Goal: Task Accomplishment & Management: Complete application form

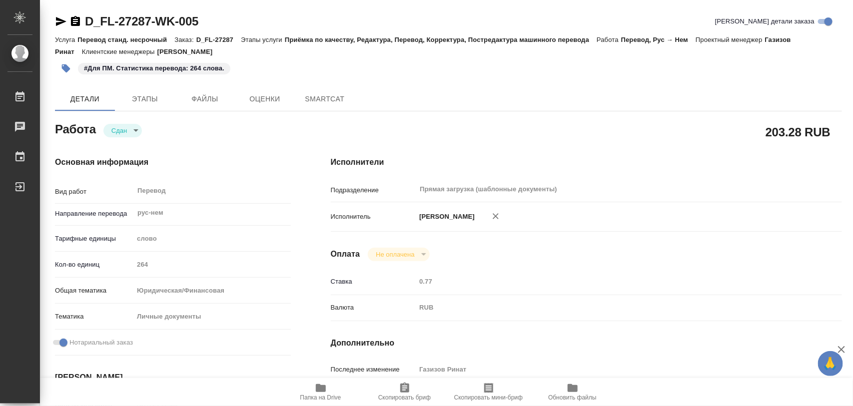
type textarea "x"
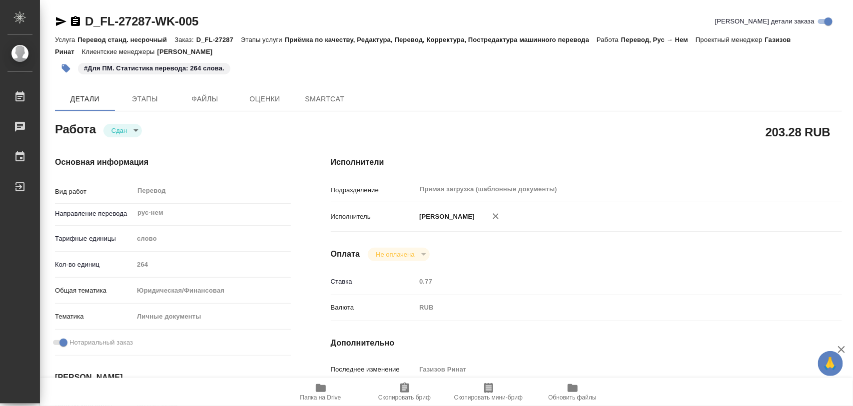
type textarea "x"
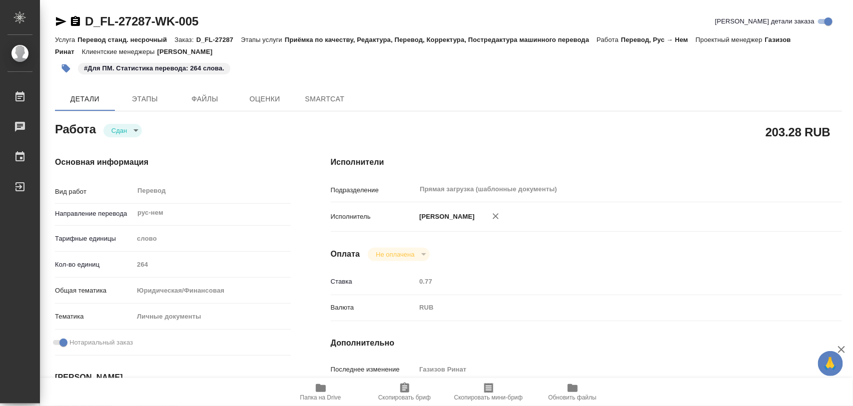
type textarea "x"
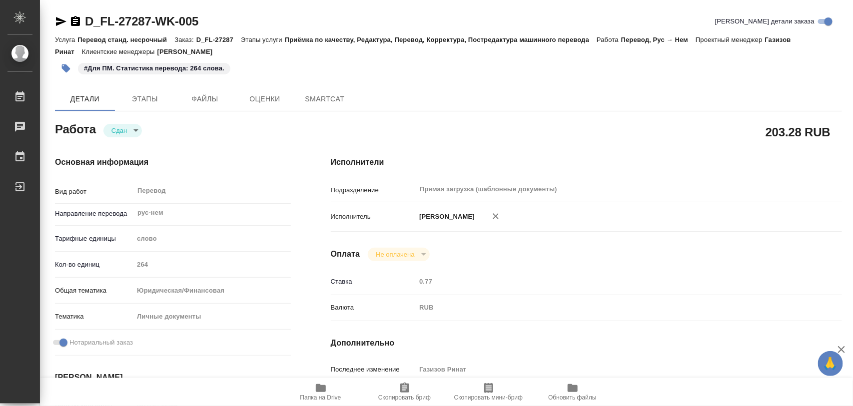
type textarea "x"
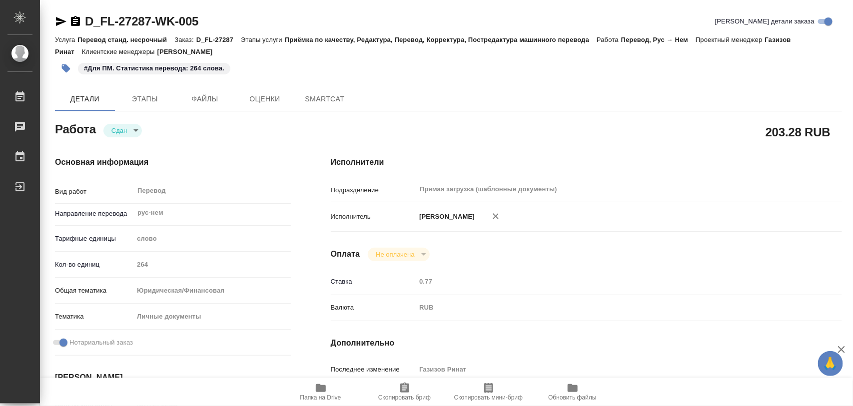
type textarea "x"
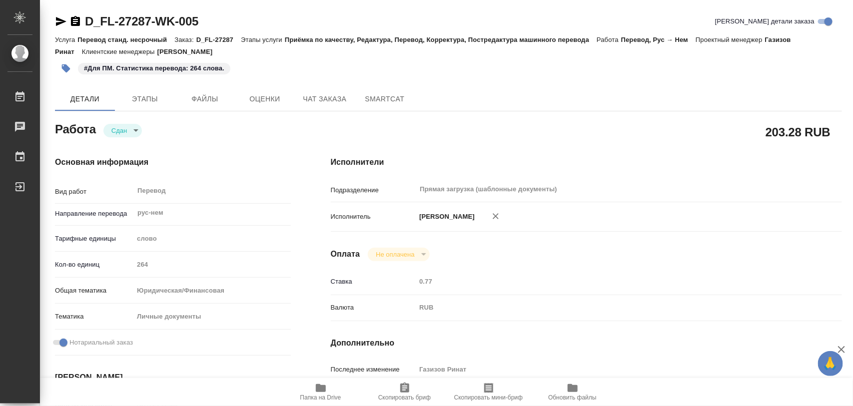
type textarea "x"
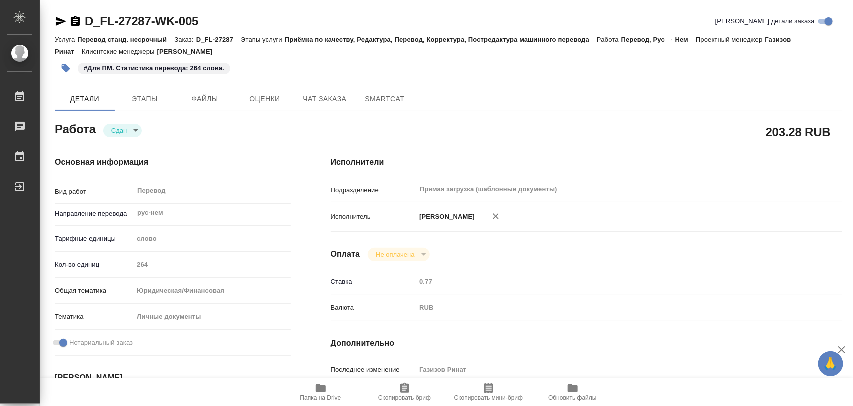
type textarea "x"
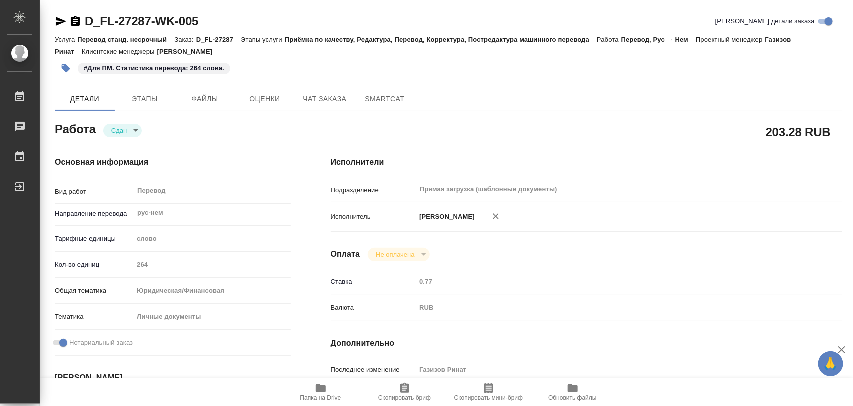
click at [62, 68] on icon "button" at bounding box center [66, 68] width 8 height 8
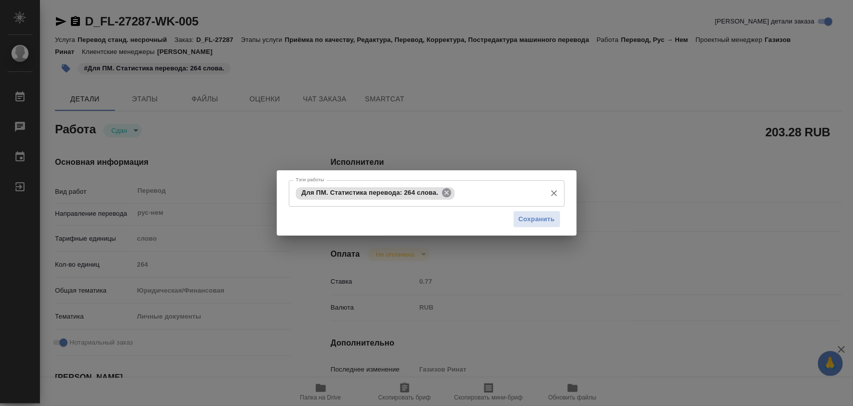
click at [448, 191] on icon at bounding box center [446, 192] width 11 height 11
click at [446, 192] on input "Тэги работы" at bounding box center [417, 193] width 248 height 17
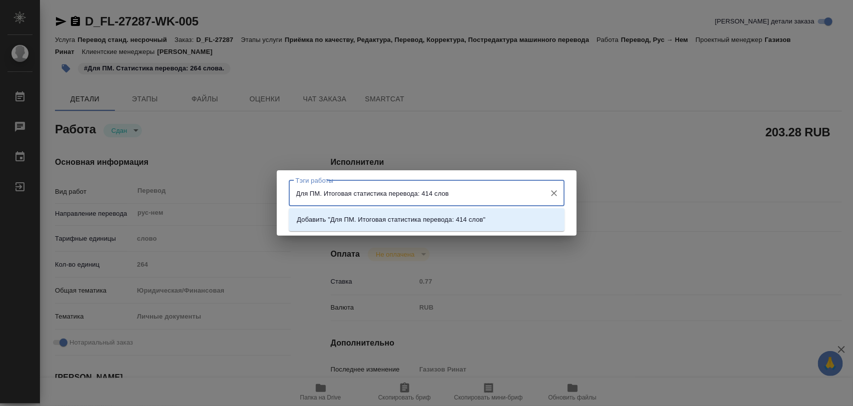
type input "Для ПМ. Итоговая статистика перевода: 414 слов."
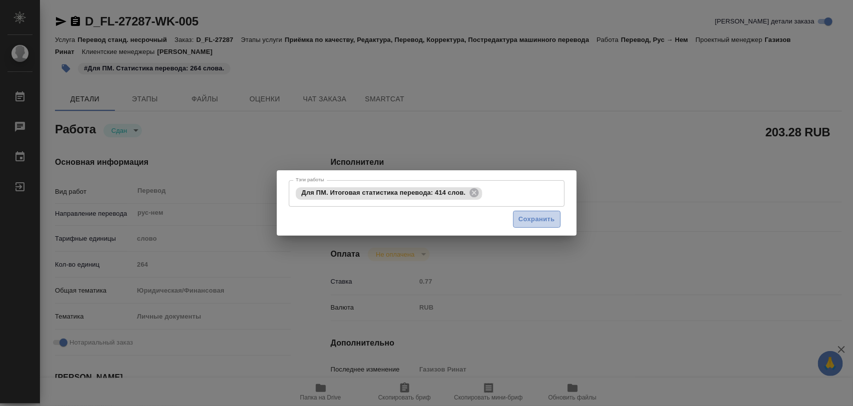
click at [537, 218] on span "Сохранить" at bounding box center [537, 219] width 36 height 11
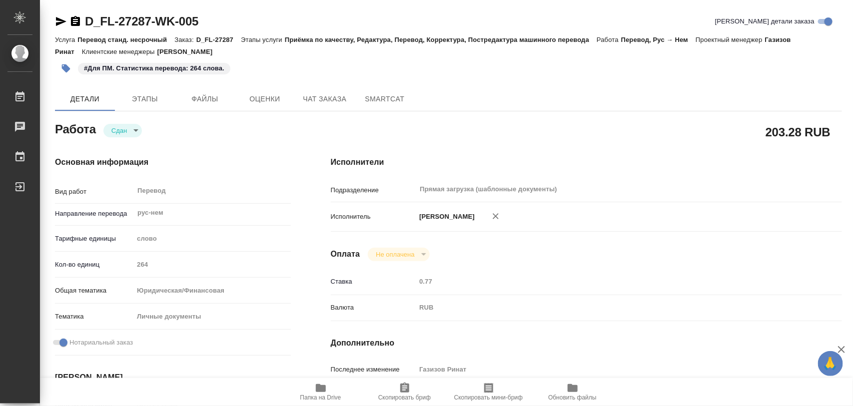
type input "closed"
type textarea "Перевод"
type textarea "x"
type input "рус-нем"
type input "5a8b1489cc6b4906c91bfd90"
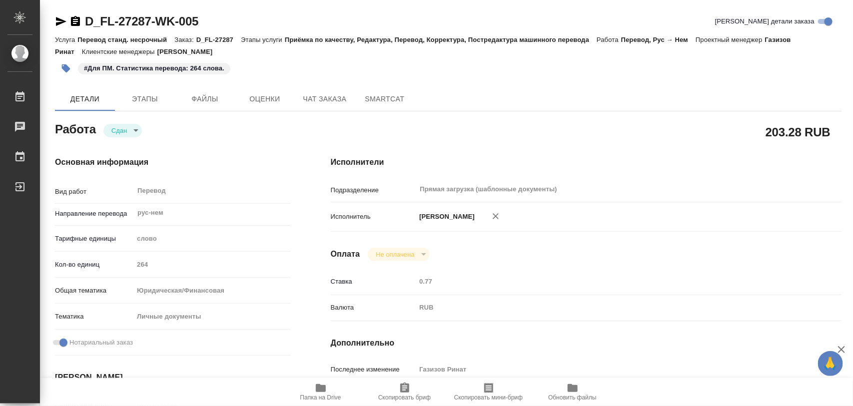
type input "264"
type input "yr-fn"
type input "5a8b8b956a9677013d343cfe"
checkbox input "true"
type input "[DATE] 12:35"
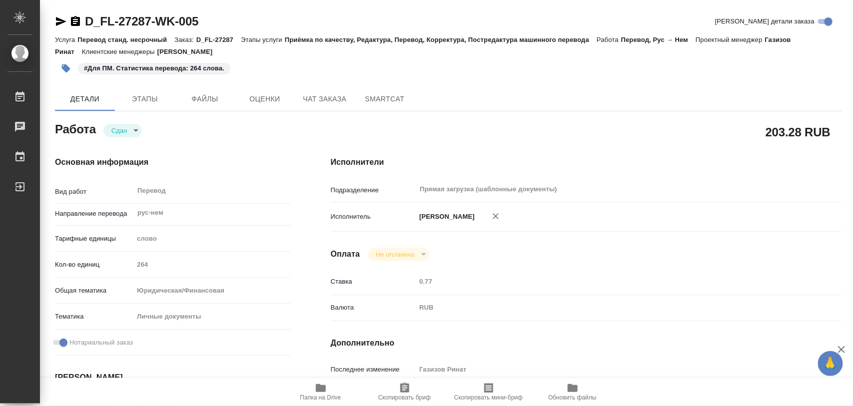
type input "[DATE] 12:54"
type input "[DATE] 10:00"
type input "[DATE] 09:48"
type input "[DATE] 16:00"
type input "Прямая загрузка (шаблонные документы)"
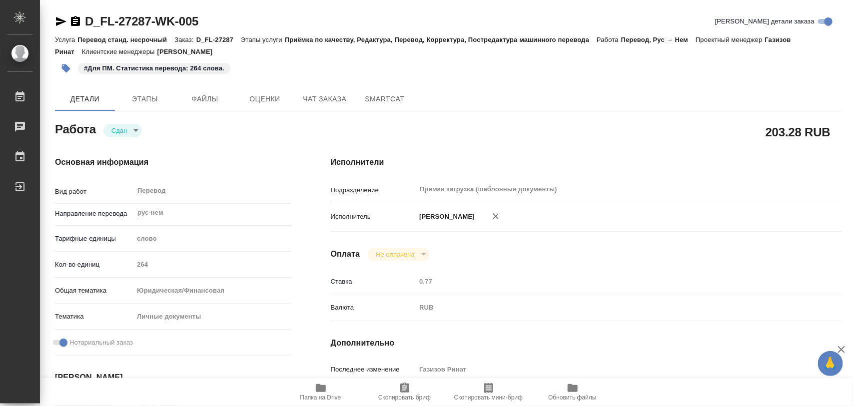
type input "notPayed"
type input "0.77"
type input "RUB"
type input "Газизов Ринат"
type textarea "x"
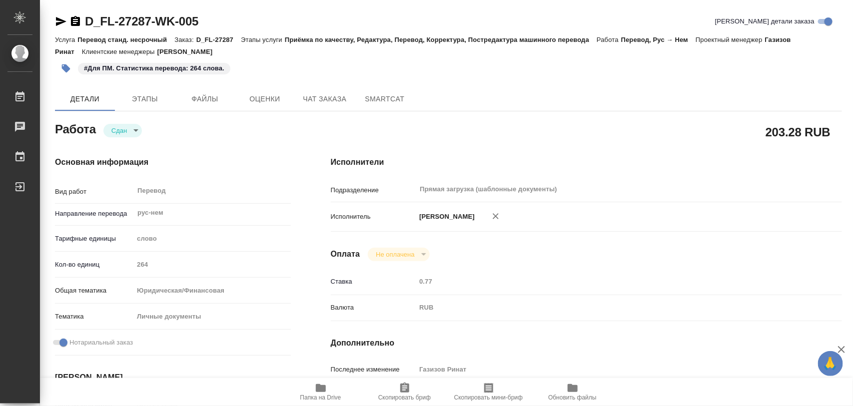
type textarea "/Clients/FL_D/Orders/D_FL-27287/Translated/D_FL-27287-WK-005"
type textarea "x"
type input "D_FL-27287"
type input "Перевод станд. несрочный"
type input "Приёмка по качеству, Редактура, Перевод, Корректура, Постредактура машинного пе…"
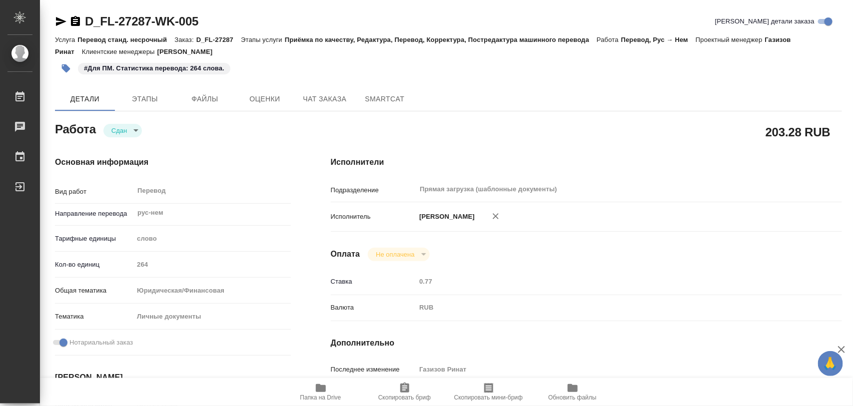
type input "[PERSON_NAME]"
type input "/Clients/FL_D/Orders/D_FL-27287"
type textarea "Mersiianov Renat"
type textarea "x"
type textarea "добавится апостиль"
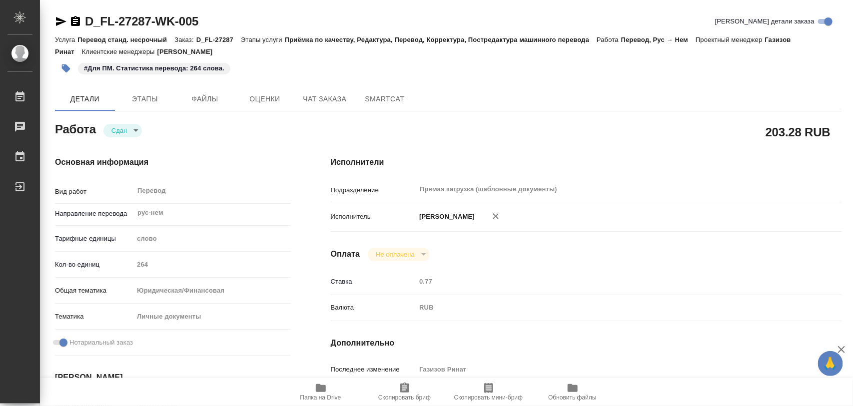
type textarea "x"
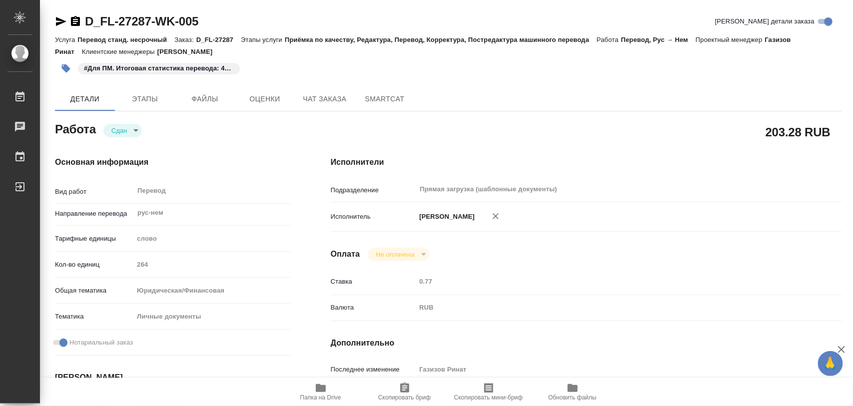
type textarea "x"
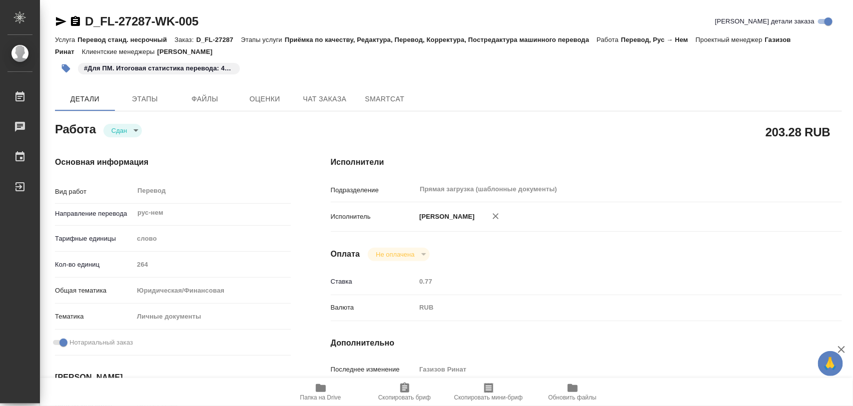
type textarea "x"
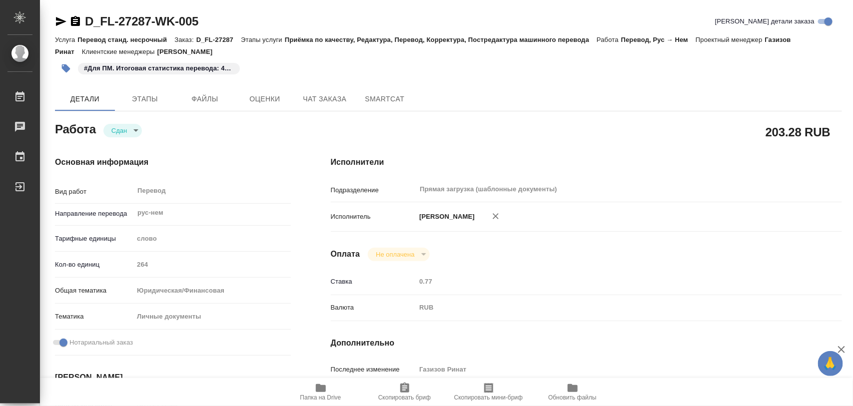
type textarea "x"
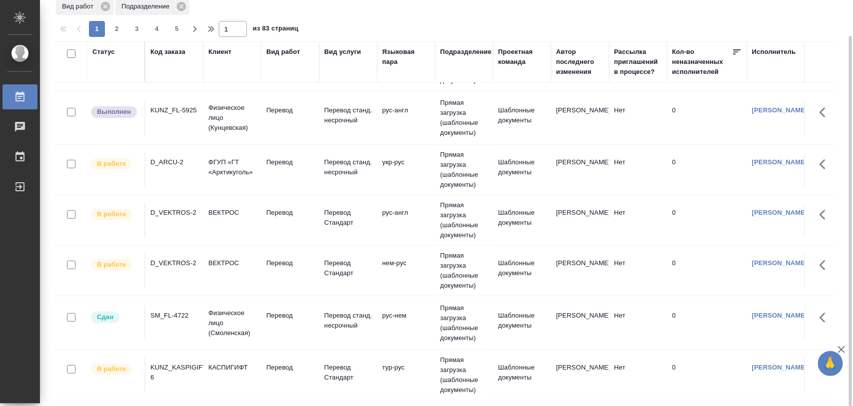
scroll to position [62, 0]
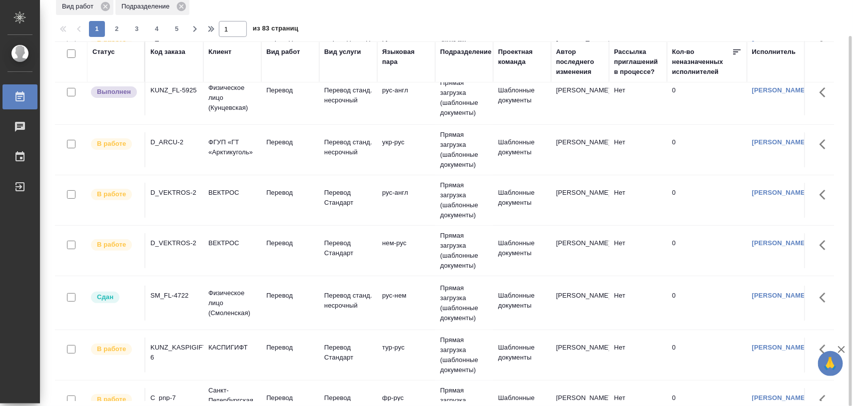
click at [185, 297] on div "SM_FL-4722" at bounding box center [174, 296] width 48 height 10
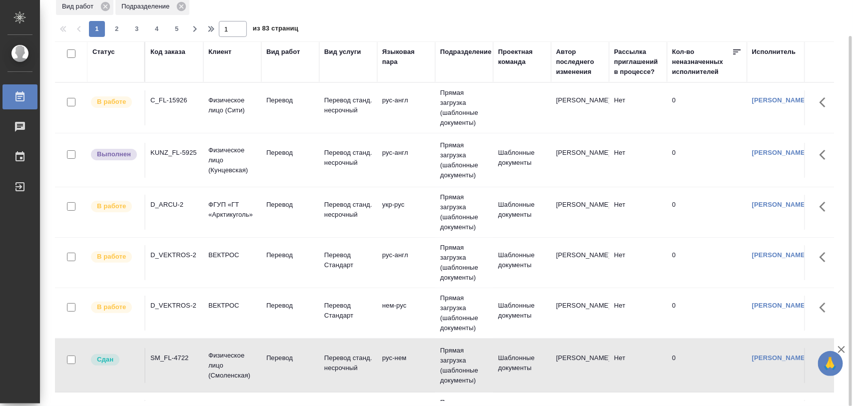
scroll to position [0, 0]
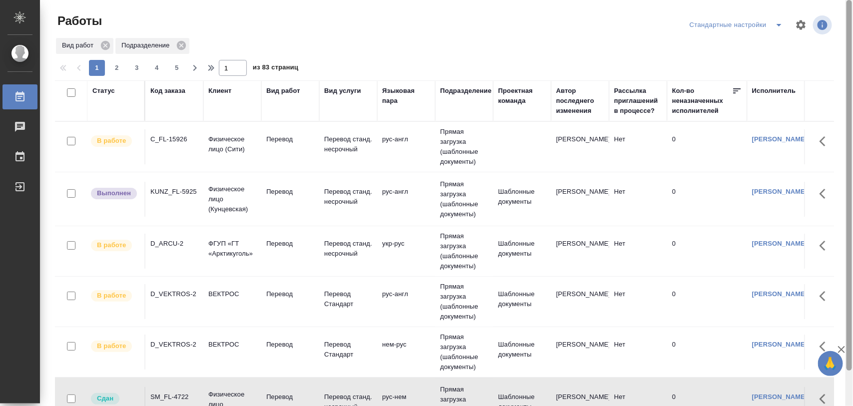
drag, startPoint x: 849, startPoint y: 128, endPoint x: 831, endPoint y: 56, distance: 73.6
click at [831, 56] on div "Работы Стандартные настройки Вид работ Подразделение 1 2 3 4 5 1 из 83 страниц …" at bounding box center [446, 203] width 813 height 406
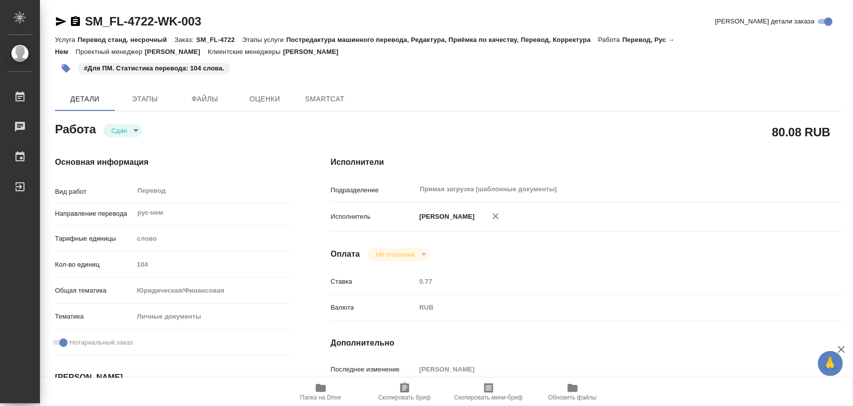
type textarea "x"
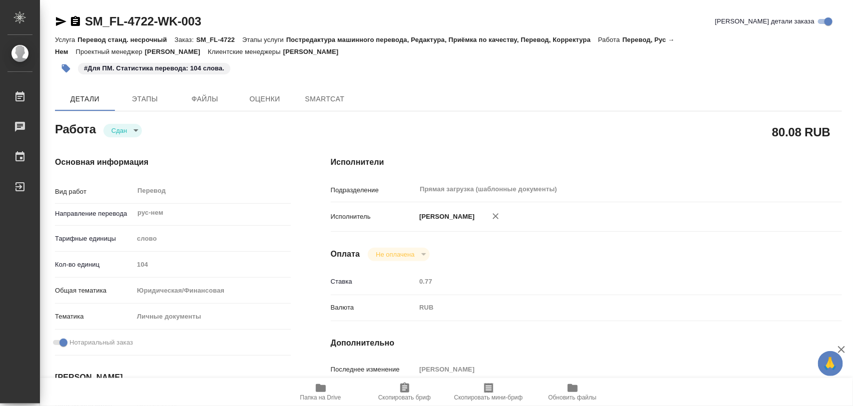
type textarea "x"
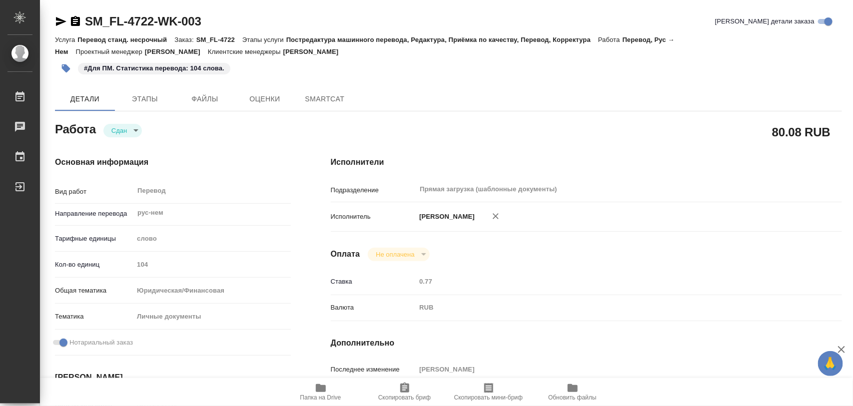
type textarea "x"
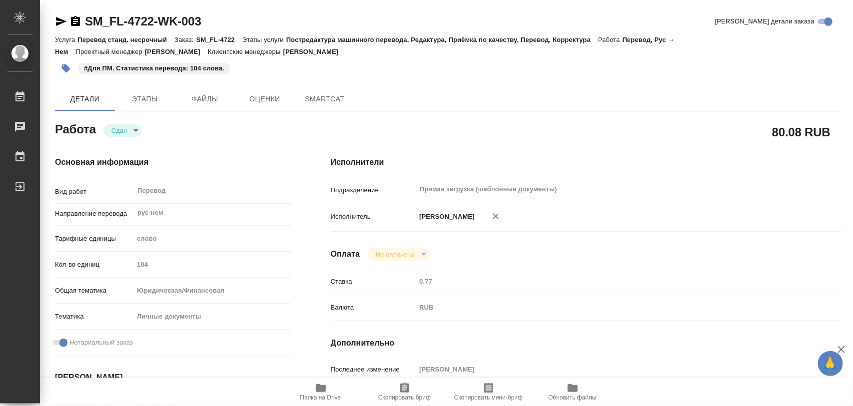
type textarea "x"
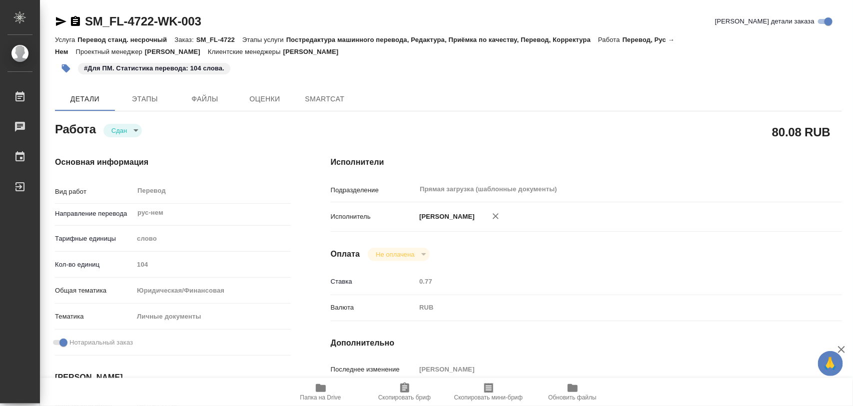
type textarea "x"
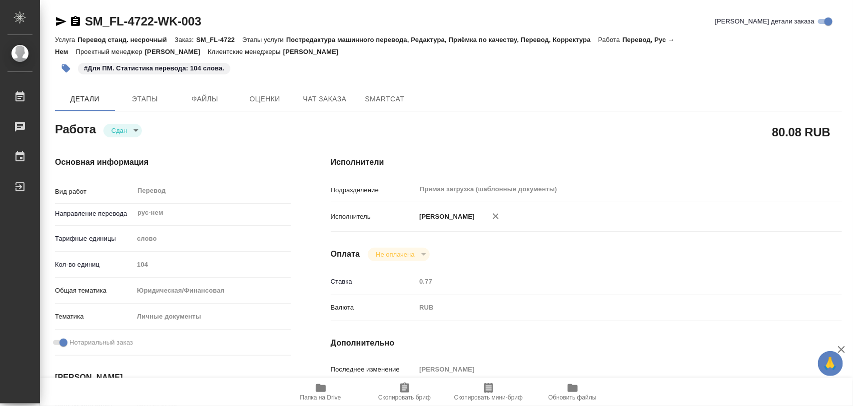
type textarea "x"
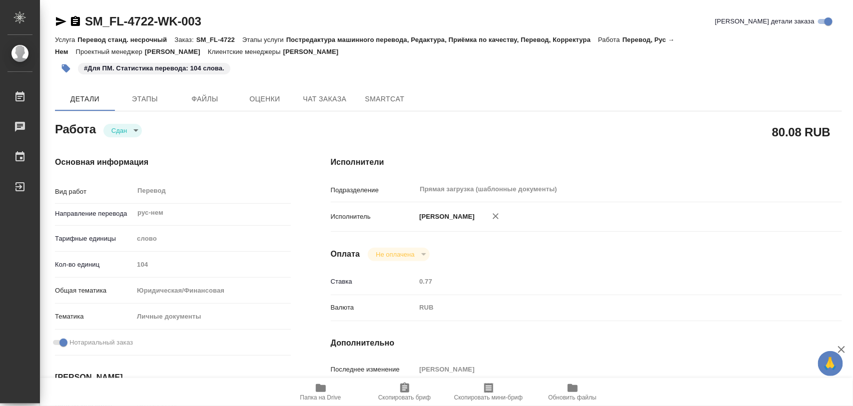
type textarea "x"
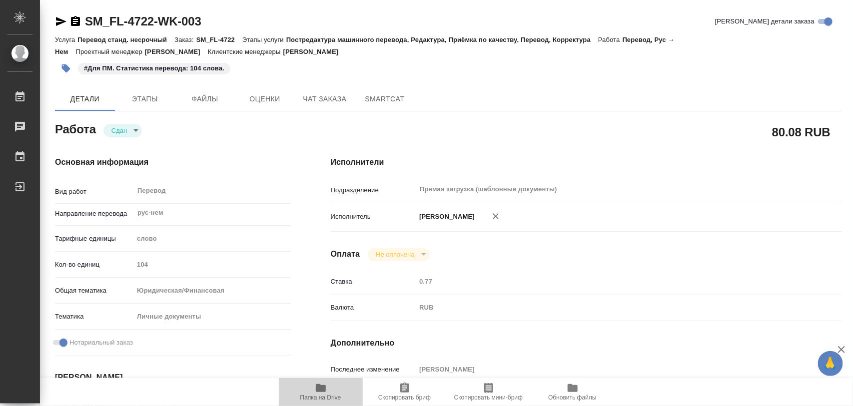
click at [328, 383] on span "Папка на Drive" at bounding box center [321, 391] width 72 height 19
